Goal: Information Seeking & Learning: Learn about a topic

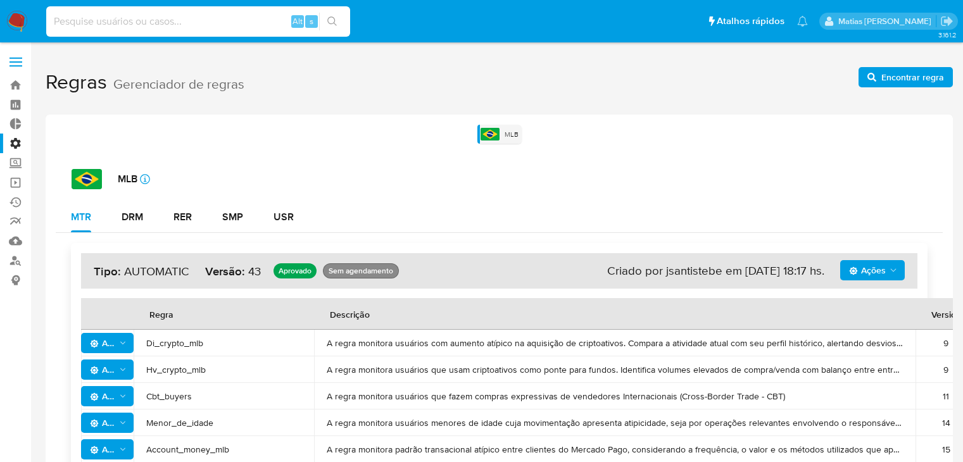
scroll to position [724, 0]
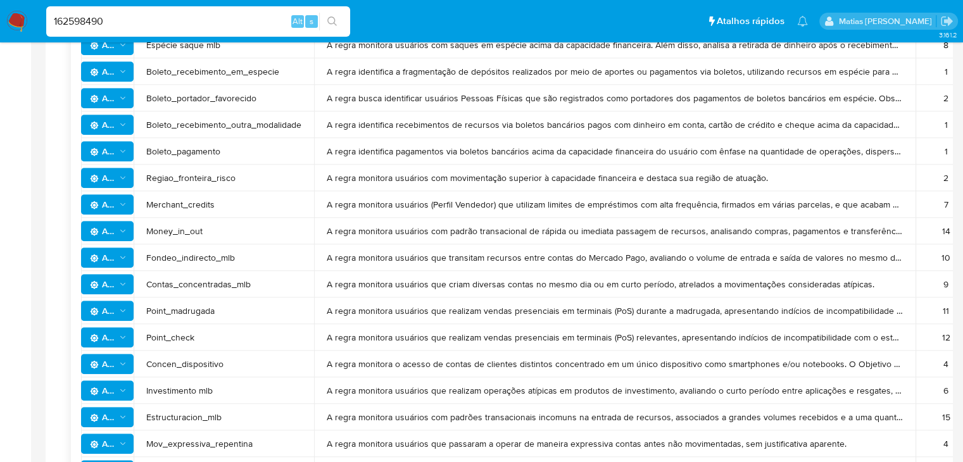
type input "162598490"
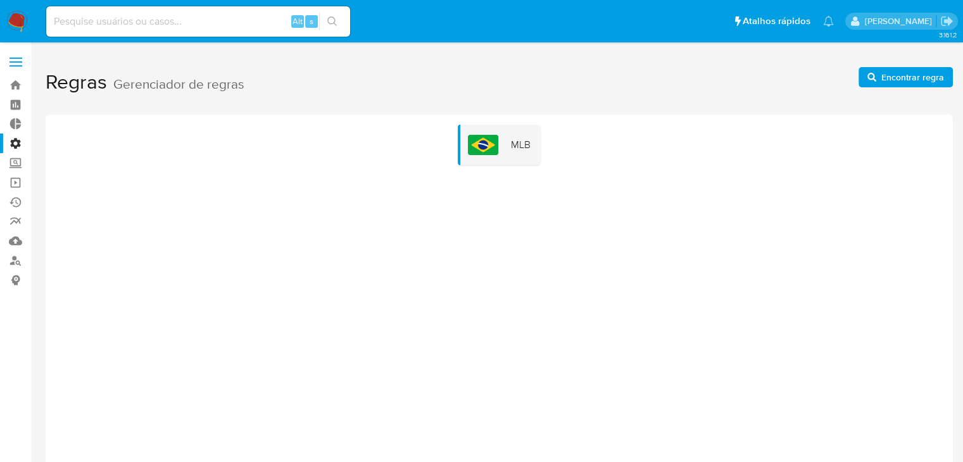
click at [142, 20] on input at bounding box center [198, 21] width 304 height 16
paste input "162598490"
type input "162598490"
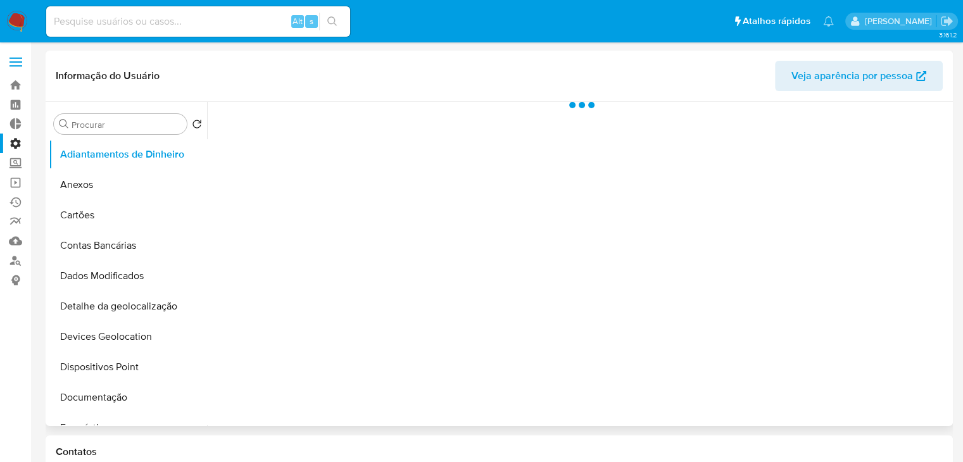
select select "10"
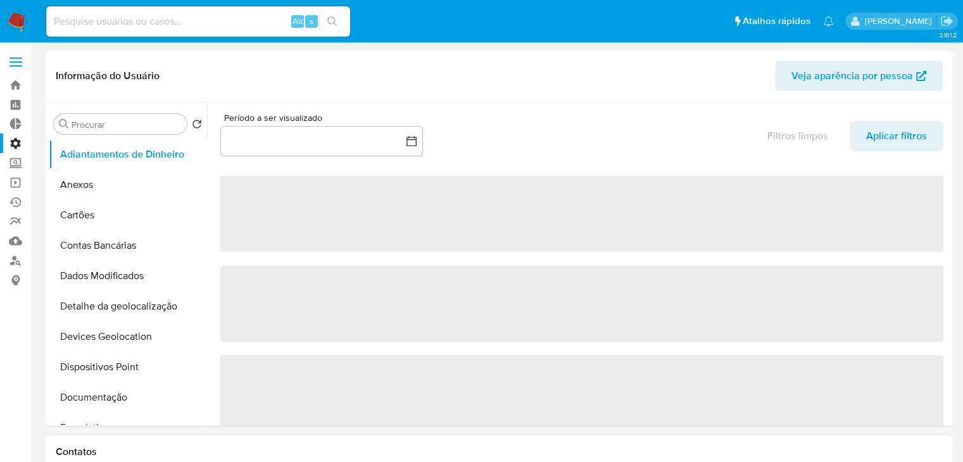
scroll to position [656, 0]
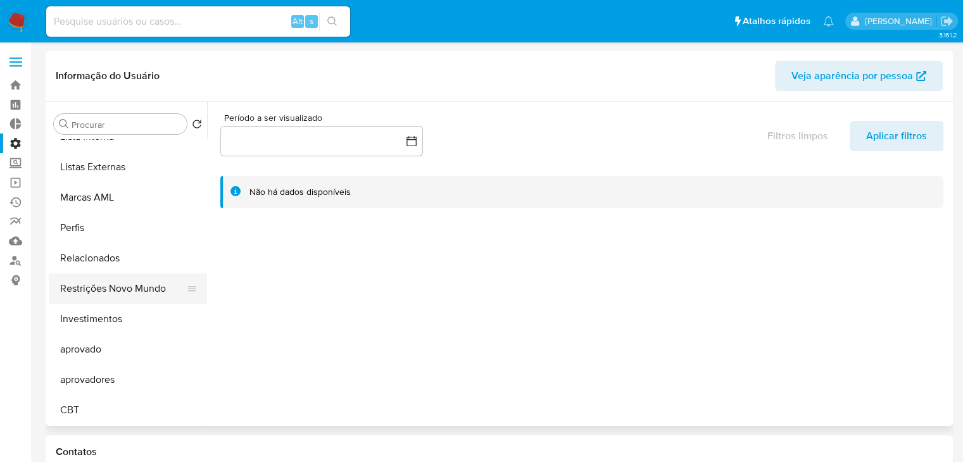
click at [139, 283] on button "Restrições Novo Mundo" at bounding box center [123, 289] width 148 height 30
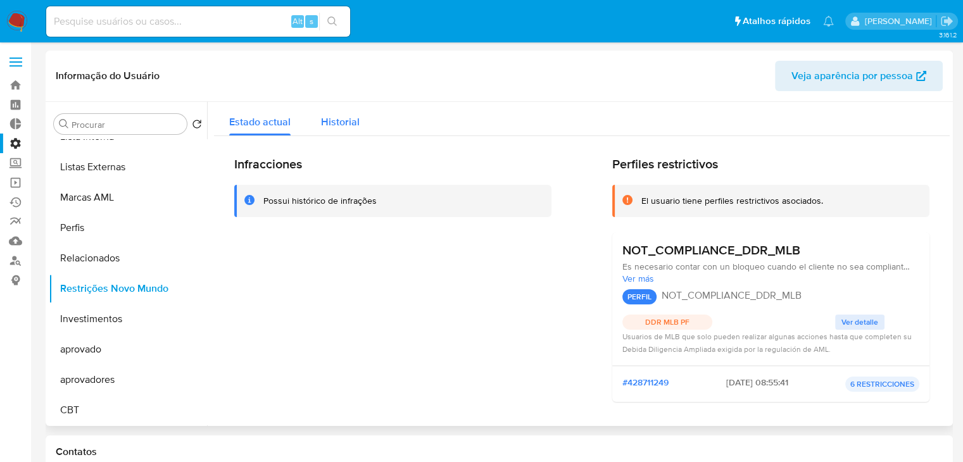
click at [350, 126] on span "Historial" at bounding box center [340, 122] width 39 height 15
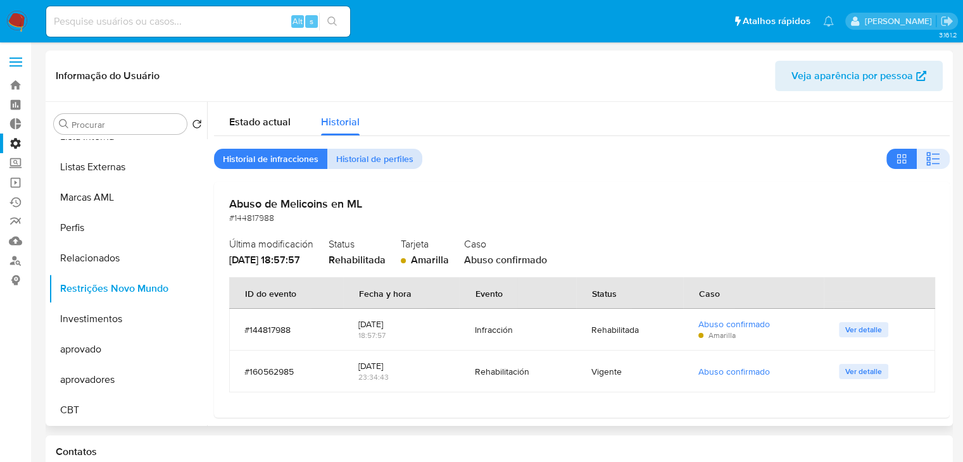
click at [372, 155] on span "Historial de perfiles" at bounding box center [374, 159] width 77 height 18
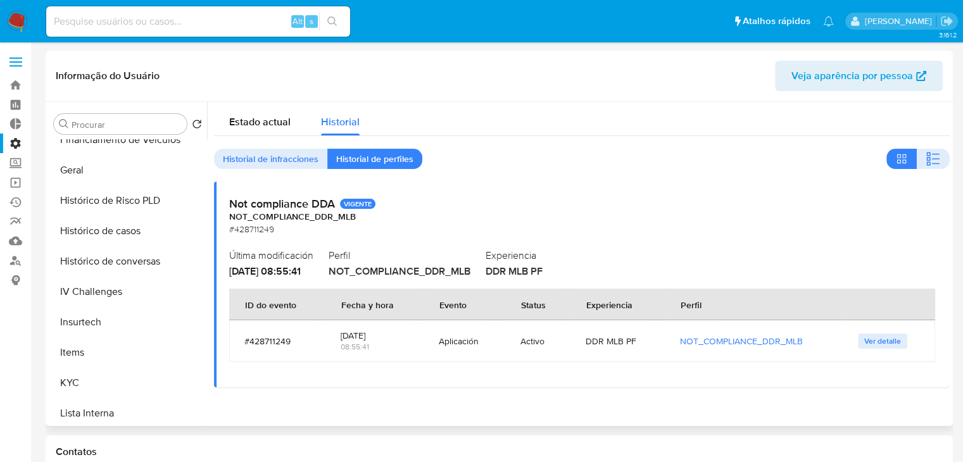
scroll to position [398, 0]
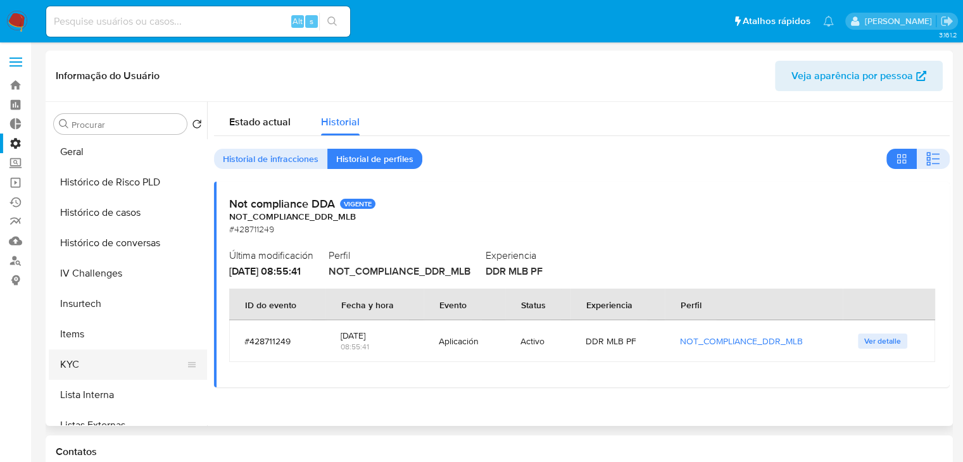
click at [162, 358] on button "KYC" at bounding box center [123, 365] width 148 height 30
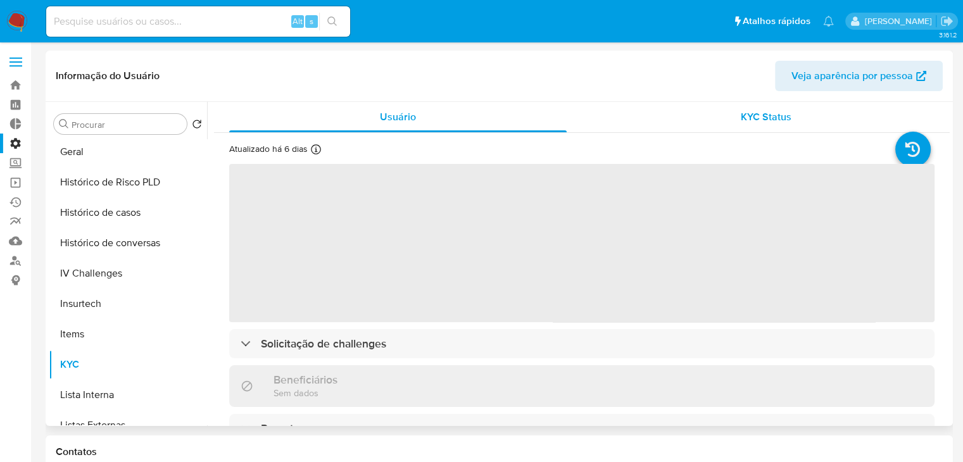
click at [779, 118] on span "KYC Status" at bounding box center [766, 117] width 51 height 15
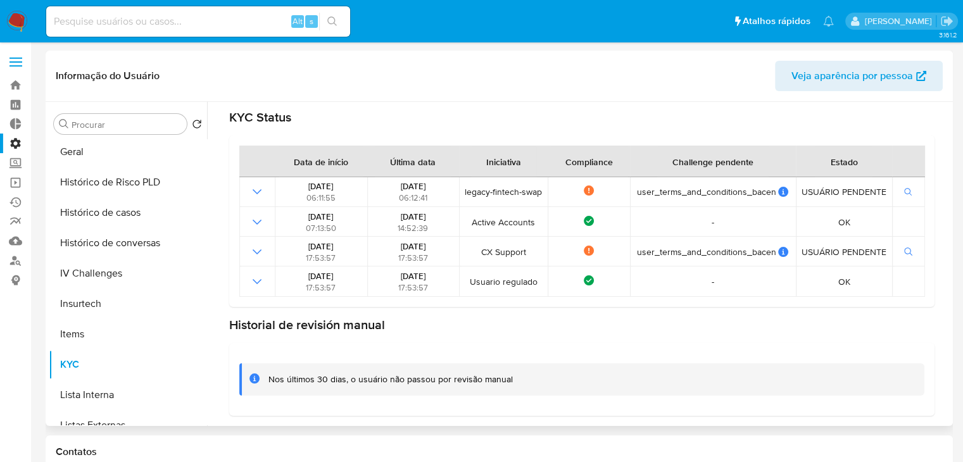
scroll to position [0, 0]
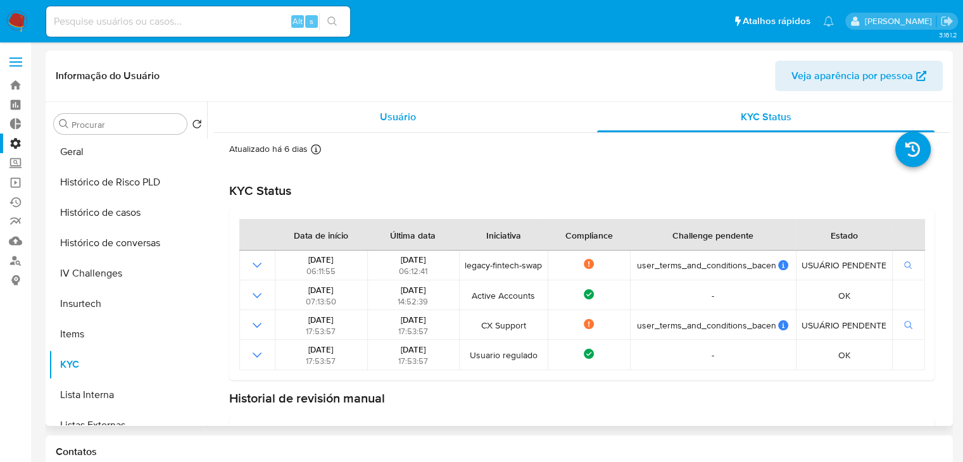
click at [407, 117] on span "Usuário" at bounding box center [398, 117] width 36 height 15
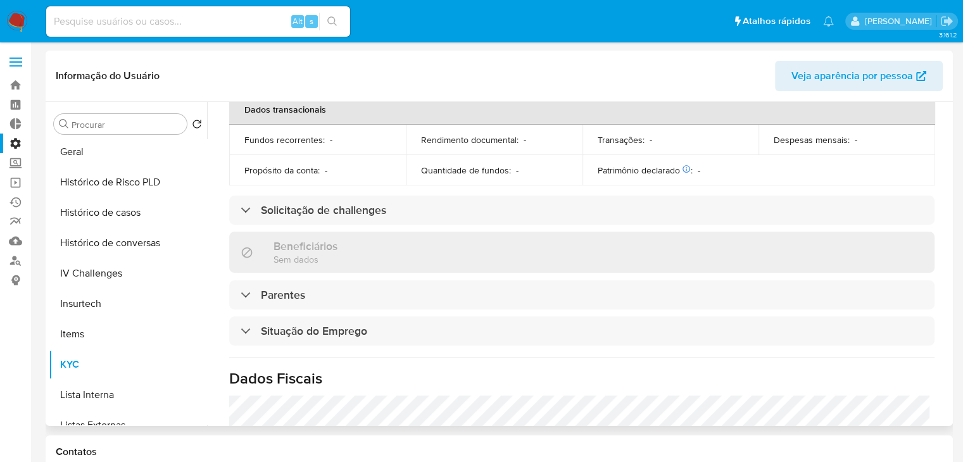
scroll to position [385, 0]
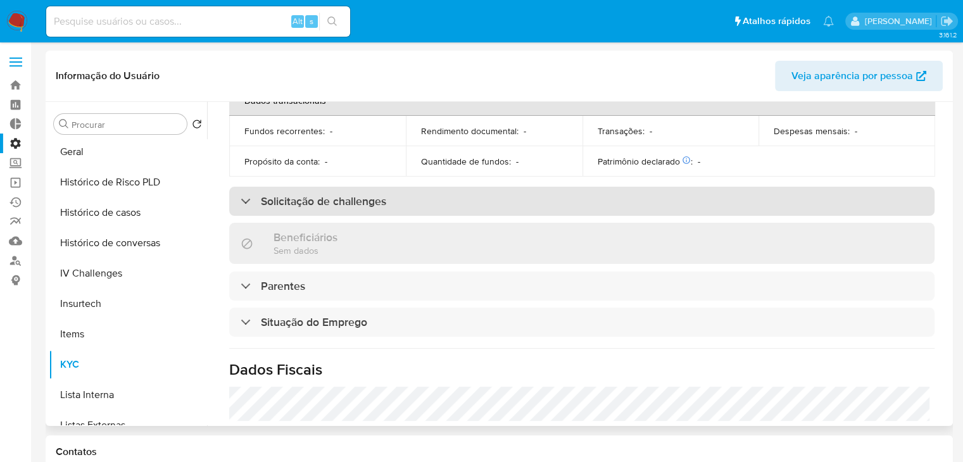
click at [633, 192] on div "Solicitação de challenges" at bounding box center [582, 201] width 706 height 29
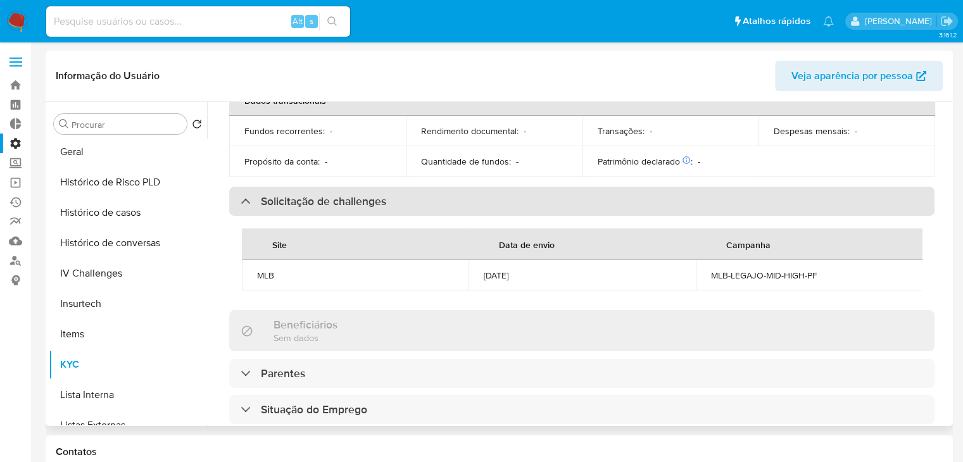
click at [633, 192] on div "Solicitação de challenges" at bounding box center [582, 201] width 706 height 29
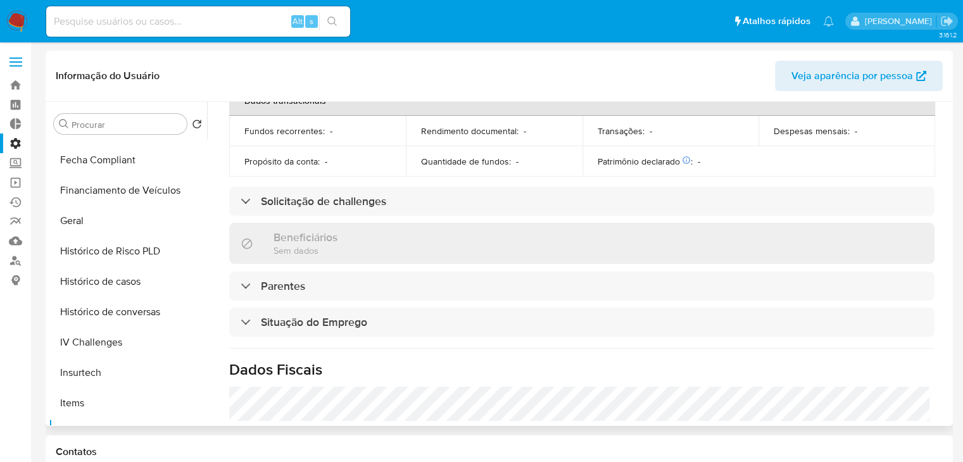
scroll to position [322, 0]
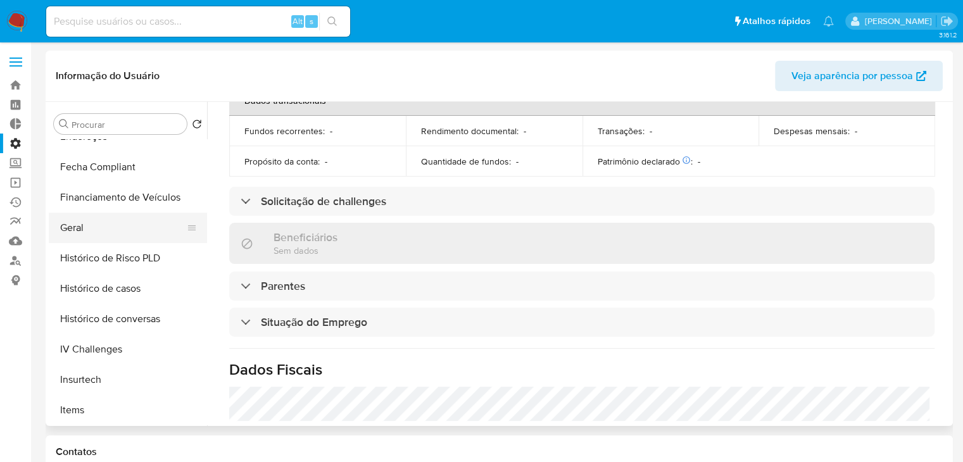
click at [149, 227] on button "Geral" at bounding box center [123, 228] width 148 height 30
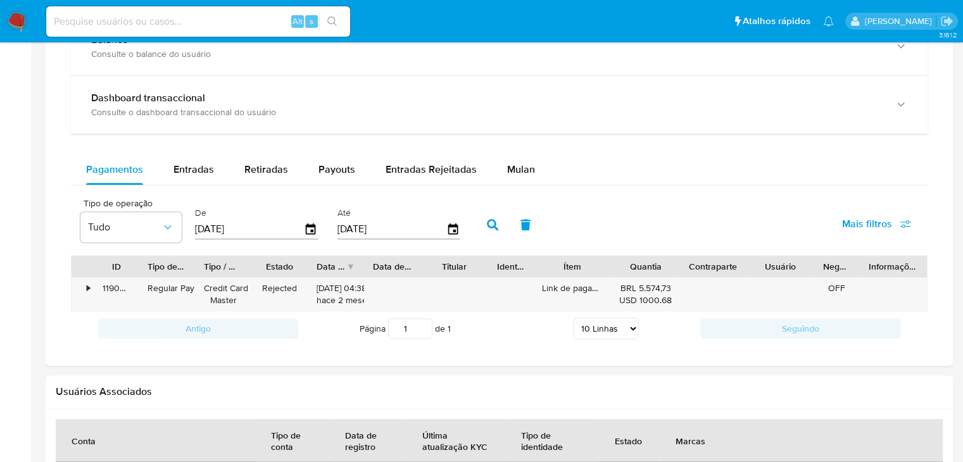
scroll to position [646, 0]
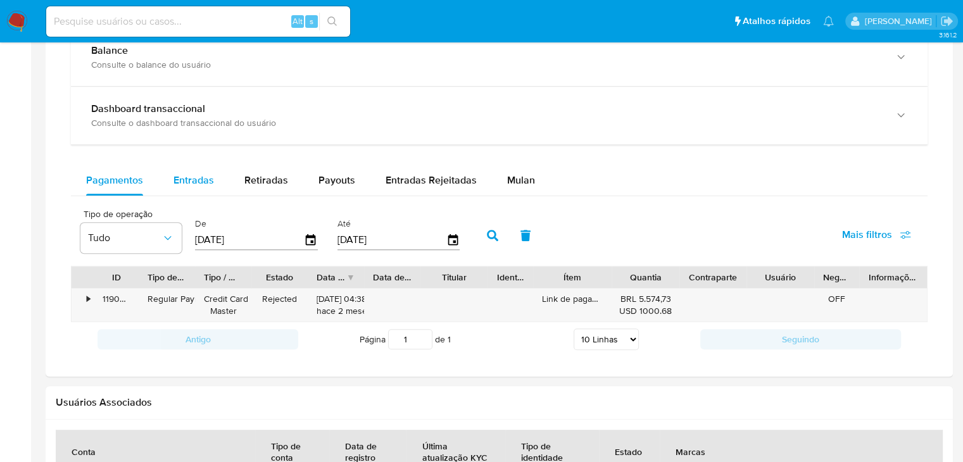
click at [194, 178] on span "Entradas" at bounding box center [194, 180] width 41 height 15
select select "10"
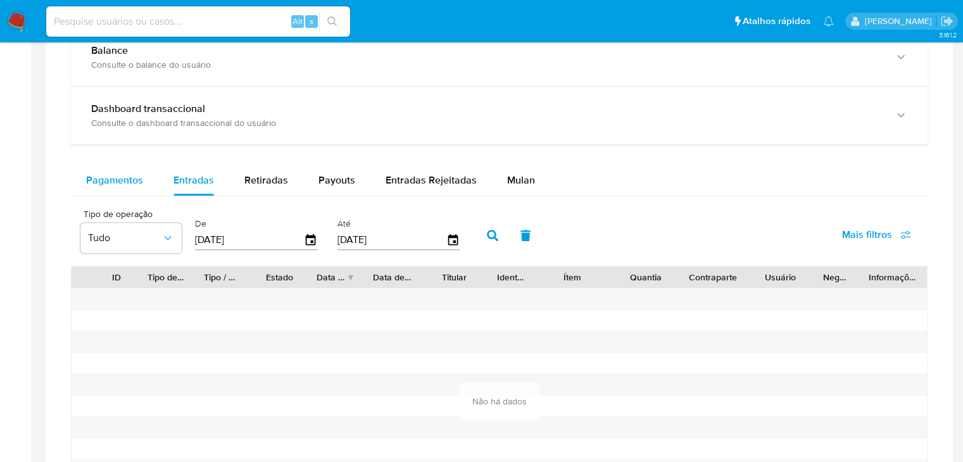
click at [132, 180] on span "Pagamentos" at bounding box center [114, 180] width 57 height 15
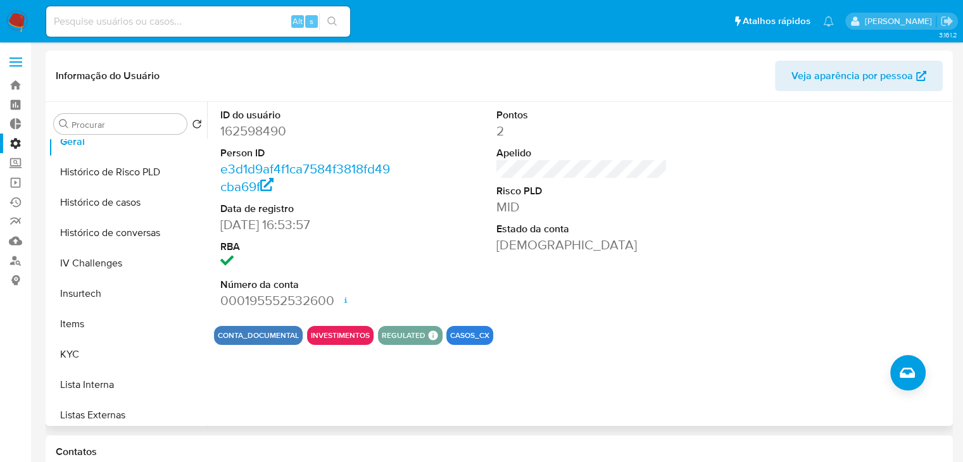
scroll to position [433, 0]
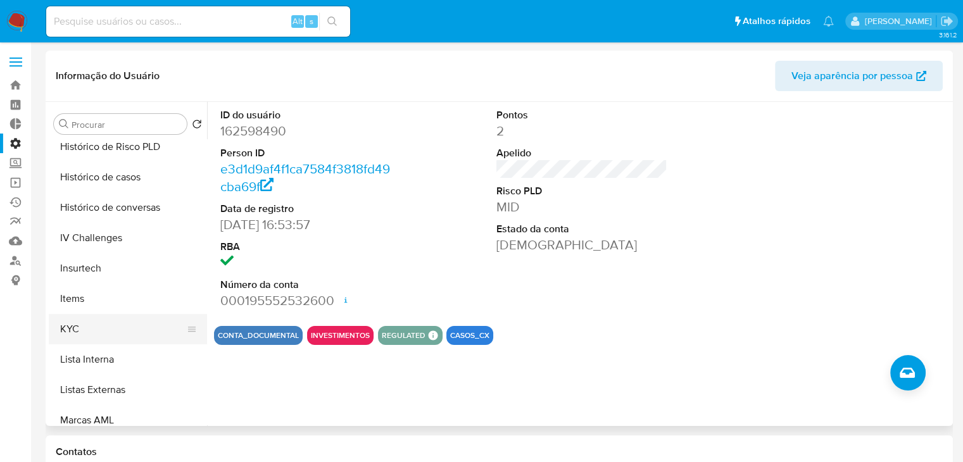
click at [131, 327] on button "KYC" at bounding box center [123, 329] width 148 height 30
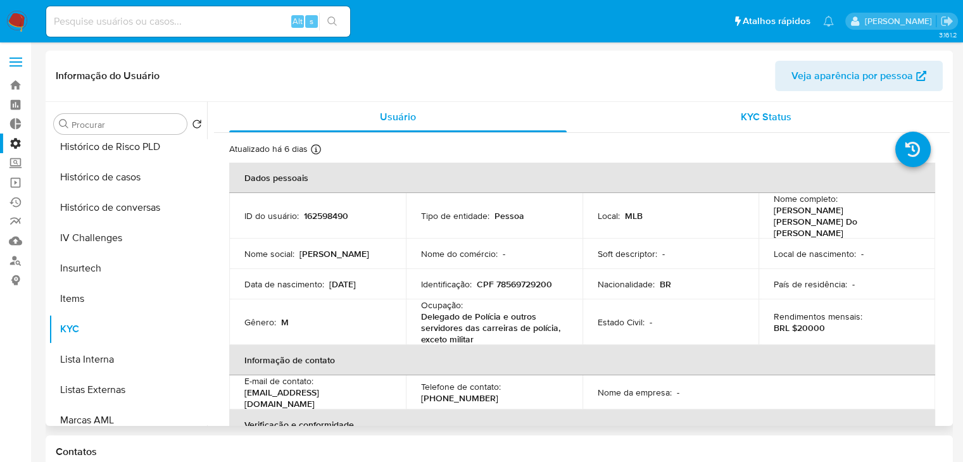
click at [755, 120] on span "KYC Status" at bounding box center [766, 117] width 51 height 15
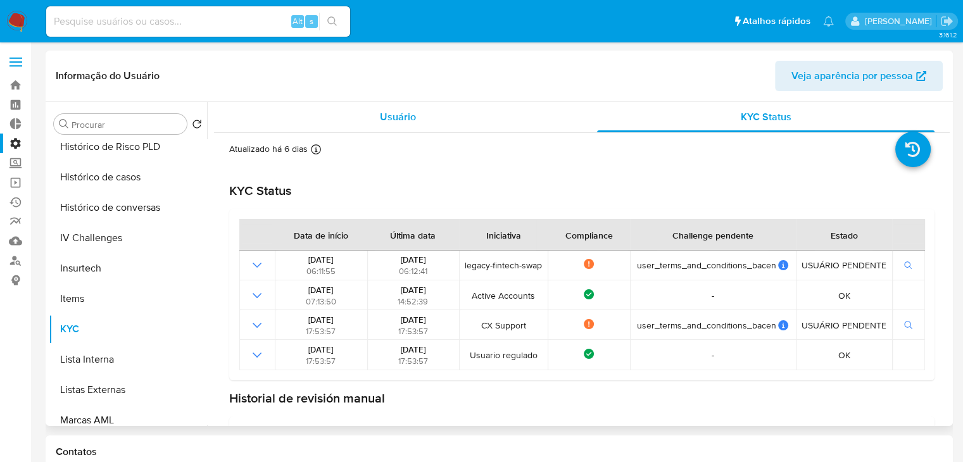
click at [385, 127] on div "Usuário" at bounding box center [398, 117] width 338 height 30
